Goal: Transaction & Acquisition: Subscribe to service/newsletter

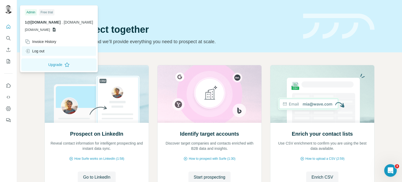
click at [40, 52] on div "Log out" at bounding box center [35, 50] width 20 height 5
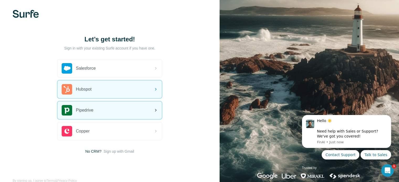
scroll to position [12, 0]
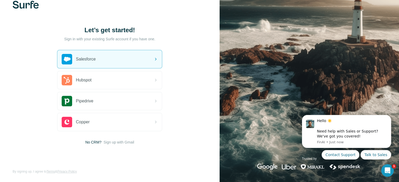
click at [26, 4] on img at bounding box center [26, 5] width 26 height 8
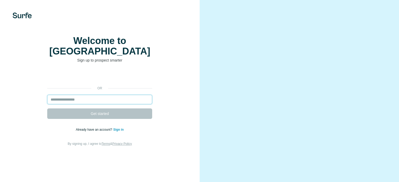
click at [74, 104] on input "email" at bounding box center [99, 99] width 105 height 9
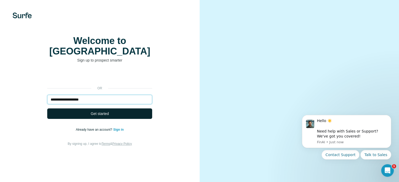
type input "**********"
click at [83, 119] on button "Get started" at bounding box center [99, 113] width 105 height 10
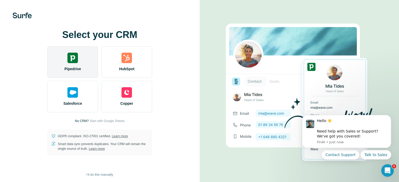
click at [86, 60] on div "Pipedrive" at bounding box center [72, 61] width 51 height 31
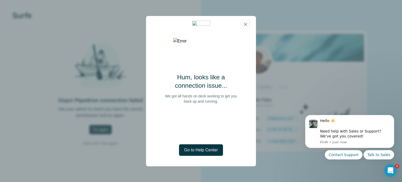
click at [248, 23] on button "button" at bounding box center [246, 24] width 10 height 10
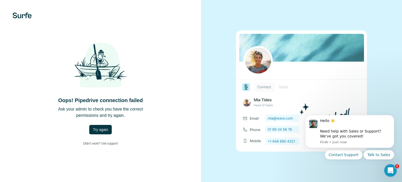
click at [20, 15] on img at bounding box center [22, 16] width 19 height 6
click at [89, 145] on link "Didn’t work? Get support" at bounding box center [100, 144] width 43 height 10
click at [17, 14] on img at bounding box center [22, 16] width 19 height 6
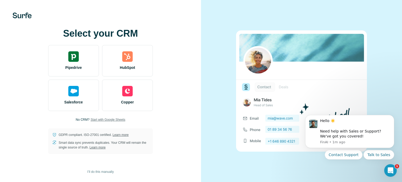
click at [107, 120] on span "Start with Google Sheets" at bounding box center [108, 119] width 35 height 5
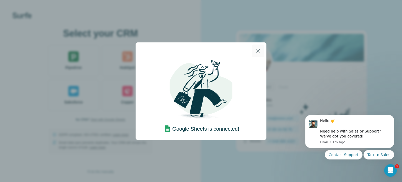
click at [259, 50] on icon "button" at bounding box center [258, 51] width 6 height 6
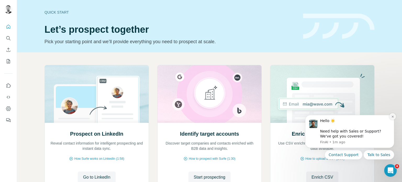
click at [392, 117] on icon "Dismiss notification" at bounding box center [393, 116] width 3 height 3
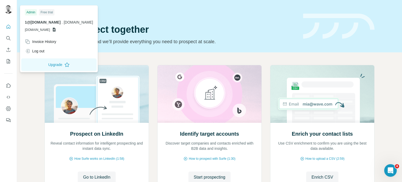
click at [9, 10] on img at bounding box center [8, 9] width 8 height 8
click at [40, 51] on div "Log out" at bounding box center [35, 50] width 20 height 5
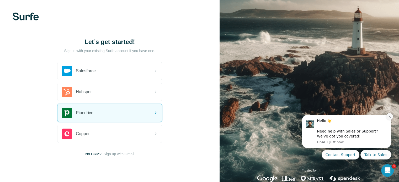
click at [389, 116] on icon "Dismiss notification" at bounding box center [389, 116] width 3 height 3
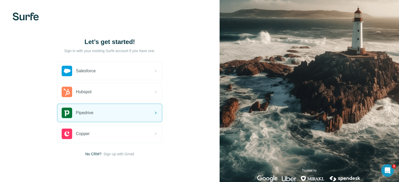
click at [22, 19] on img at bounding box center [26, 17] width 26 height 8
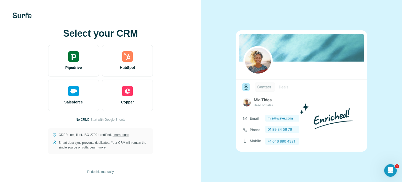
click at [29, 29] on div "Select your CRM Pipedrive HubSpot Salesforce Copper No CRM? Start with Google S…" at bounding box center [100, 91] width 180 height 126
click at [12, 122] on div "Select your CRM Pipedrive HubSpot Salesforce Copper No CRM? Start with Google S…" at bounding box center [100, 91] width 180 height 126
